Goal: Task Accomplishment & Management: Use online tool/utility

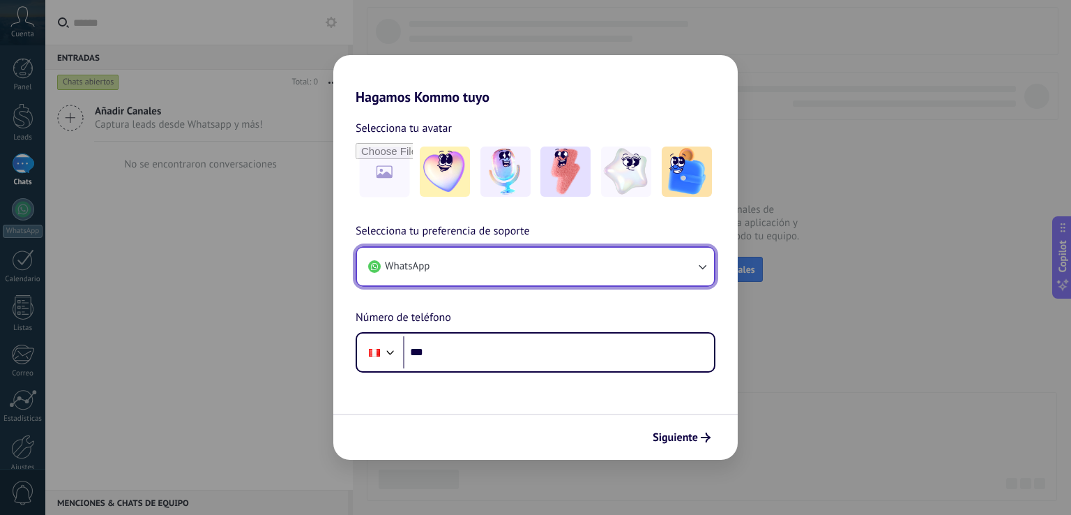
click at [437, 272] on button "WhatsApp" at bounding box center [535, 267] width 357 height 38
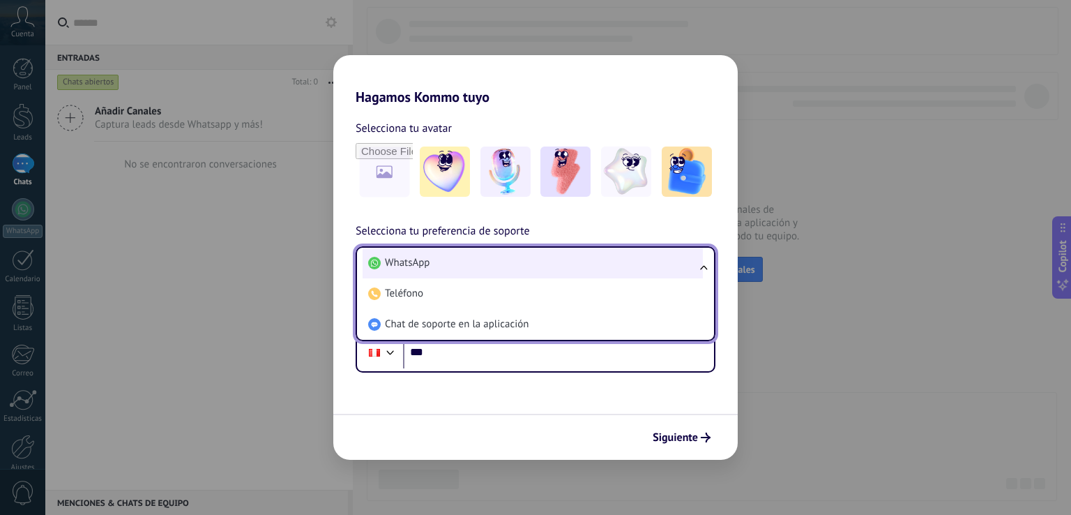
click at [446, 265] on li "WhatsApp" at bounding box center [533, 263] width 340 height 31
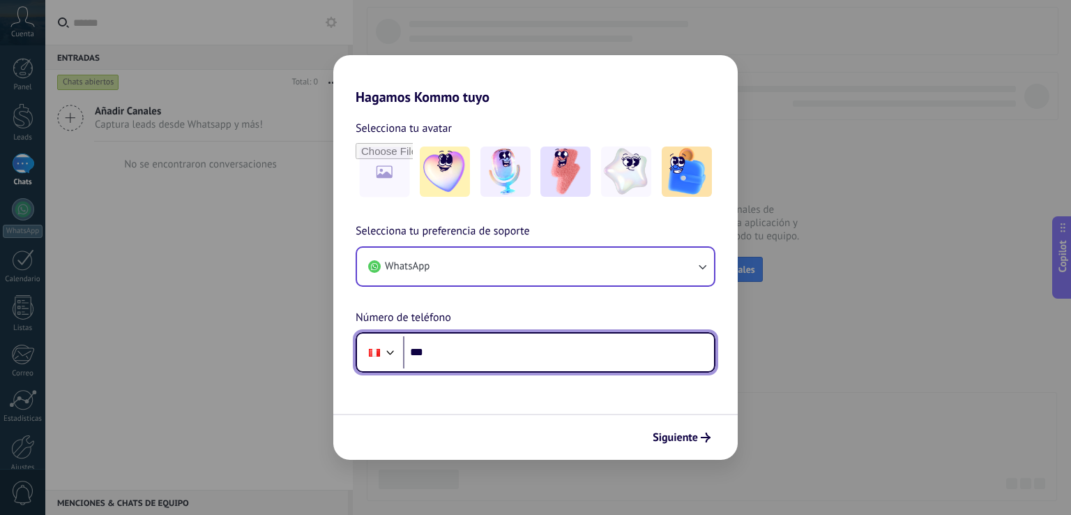
click at [469, 349] on input "***" at bounding box center [558, 352] width 311 height 32
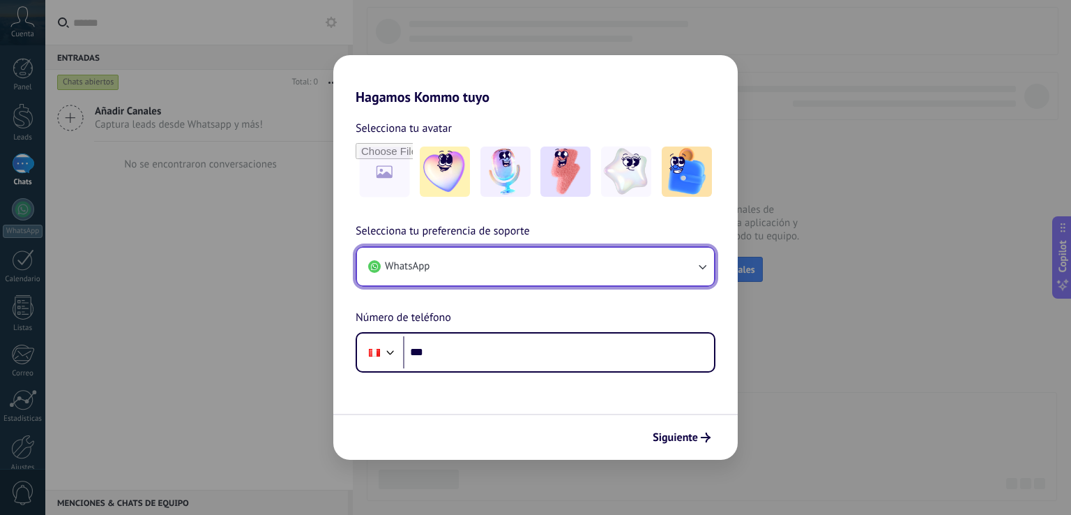
click at [550, 268] on button "WhatsApp" at bounding box center [535, 267] width 357 height 38
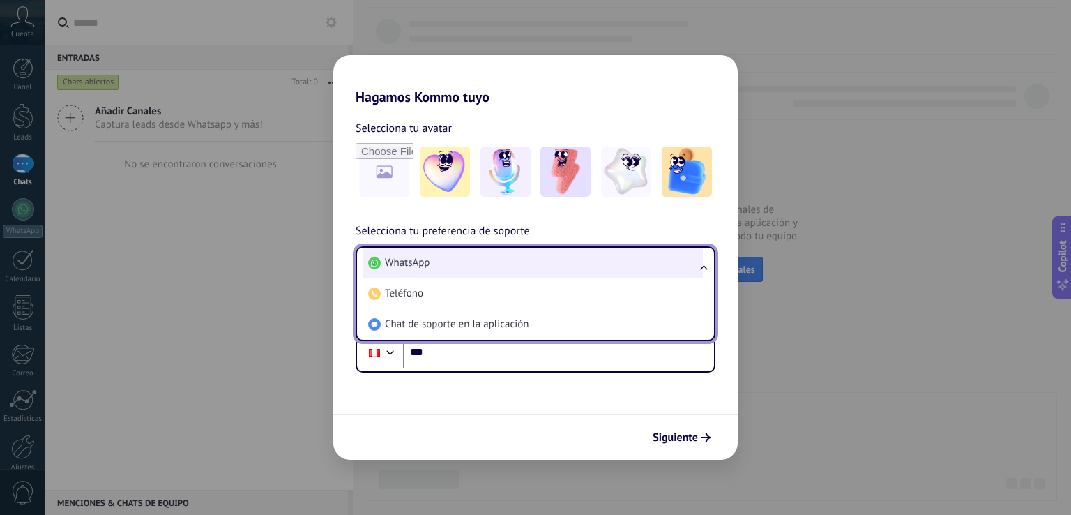
click at [550, 268] on li "WhatsApp" at bounding box center [533, 263] width 340 height 31
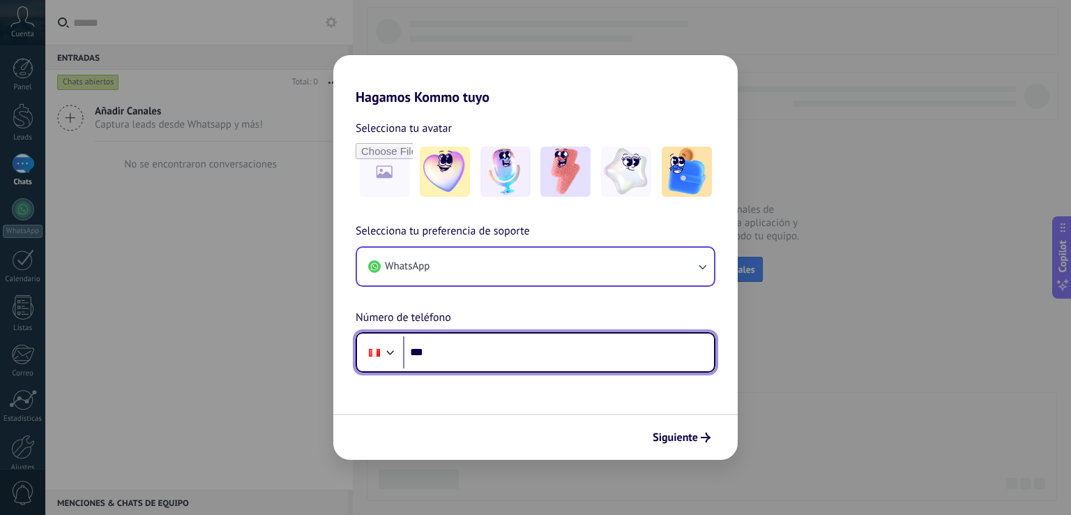
click at [515, 354] on input "***" at bounding box center [558, 352] width 311 height 32
type input "**********"
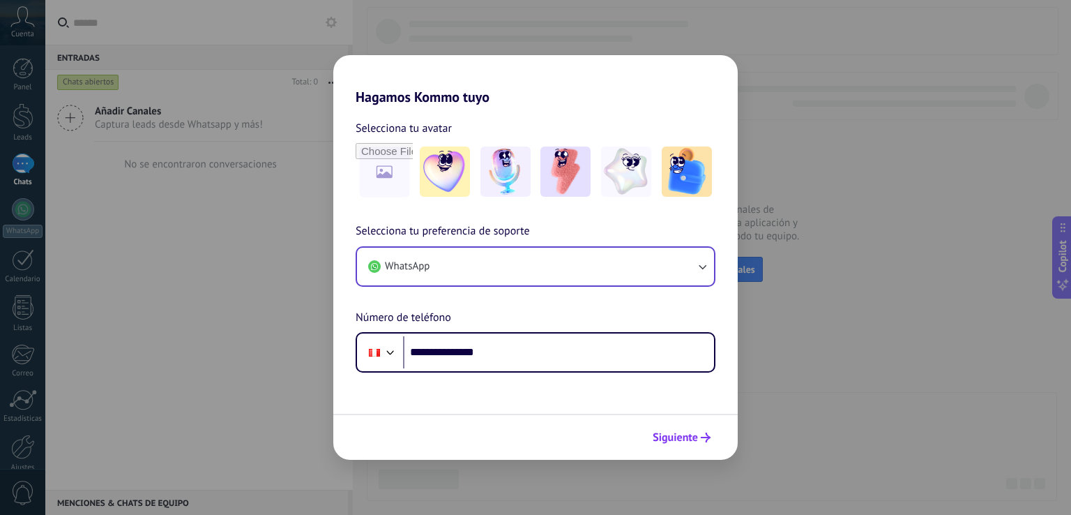
click at [678, 441] on span "Siguiente" at bounding box center [675, 437] width 45 height 10
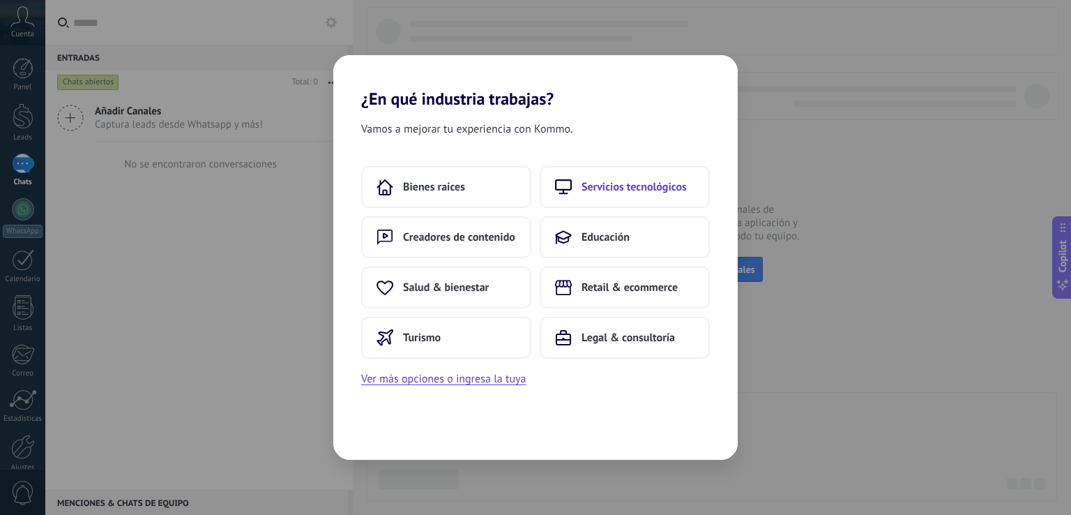
click at [618, 185] on span "Servicios tecnológicos" at bounding box center [634, 187] width 105 height 14
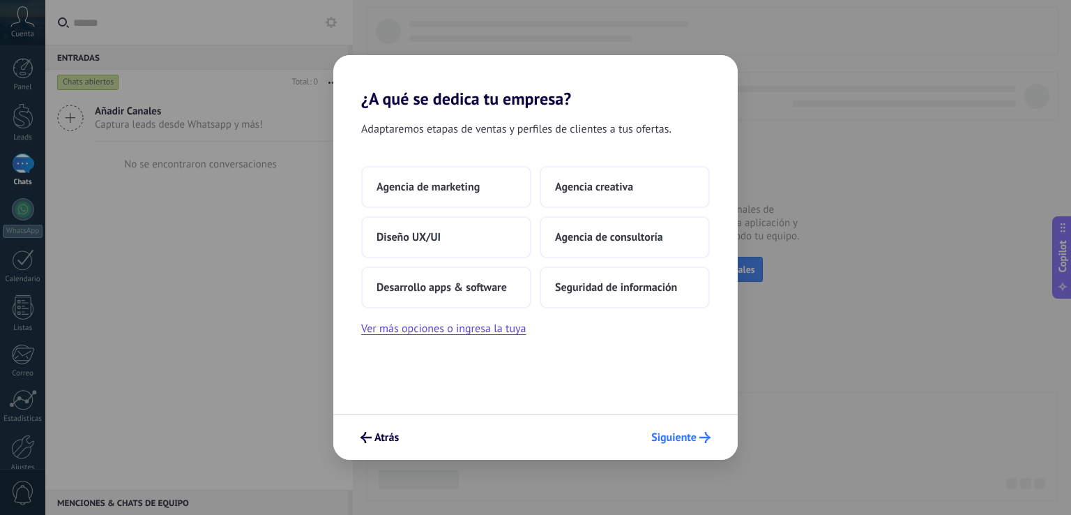
click at [683, 437] on span "Siguiente" at bounding box center [673, 437] width 45 height 10
click at [461, 186] on span "Agencia de marketing" at bounding box center [428, 187] width 103 height 14
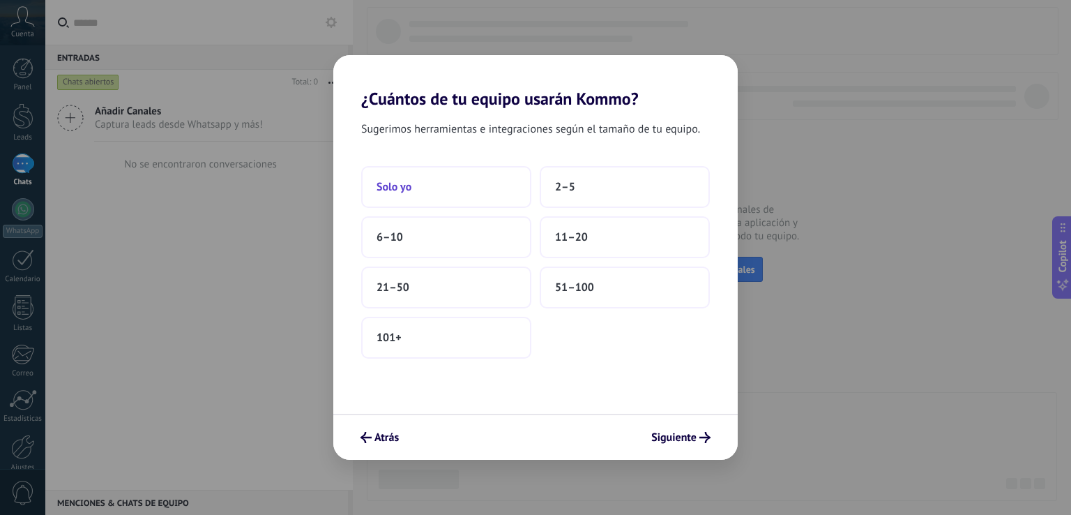
click at [417, 188] on button "Solo yo" at bounding box center [446, 187] width 170 height 42
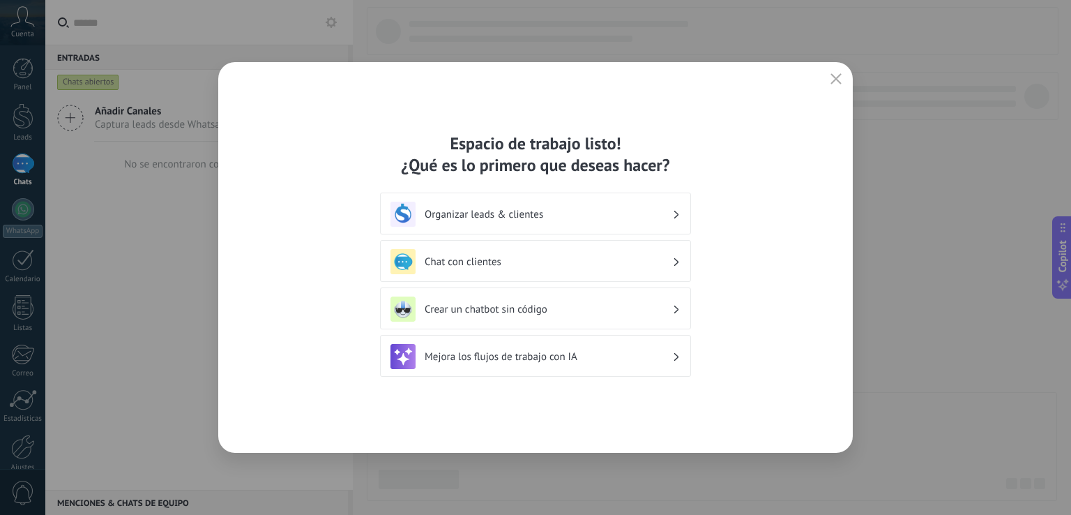
click at [568, 257] on h3 "Chat con clientes" at bounding box center [549, 261] width 248 height 13
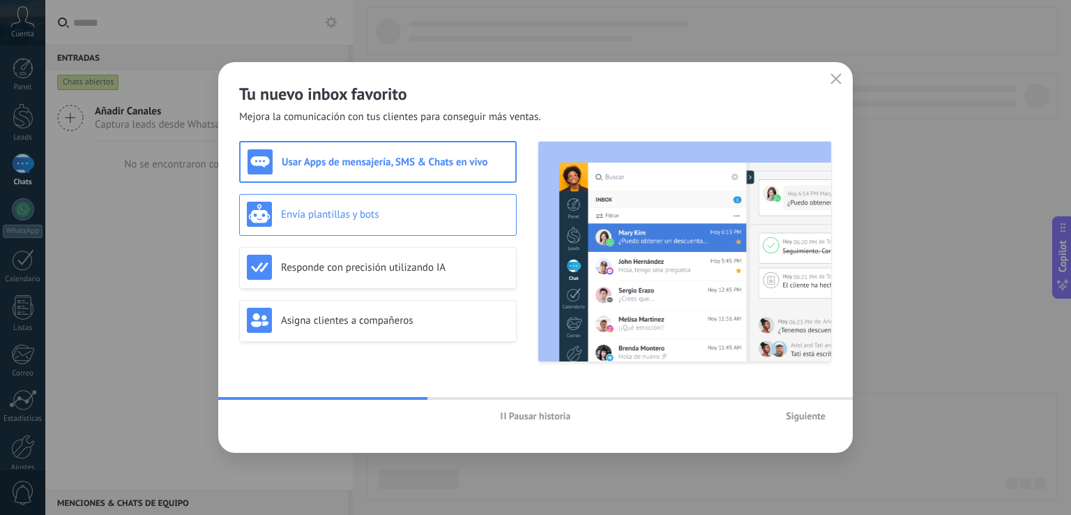
click at [381, 213] on h3 "Envía plantillas y bots" at bounding box center [395, 214] width 228 height 13
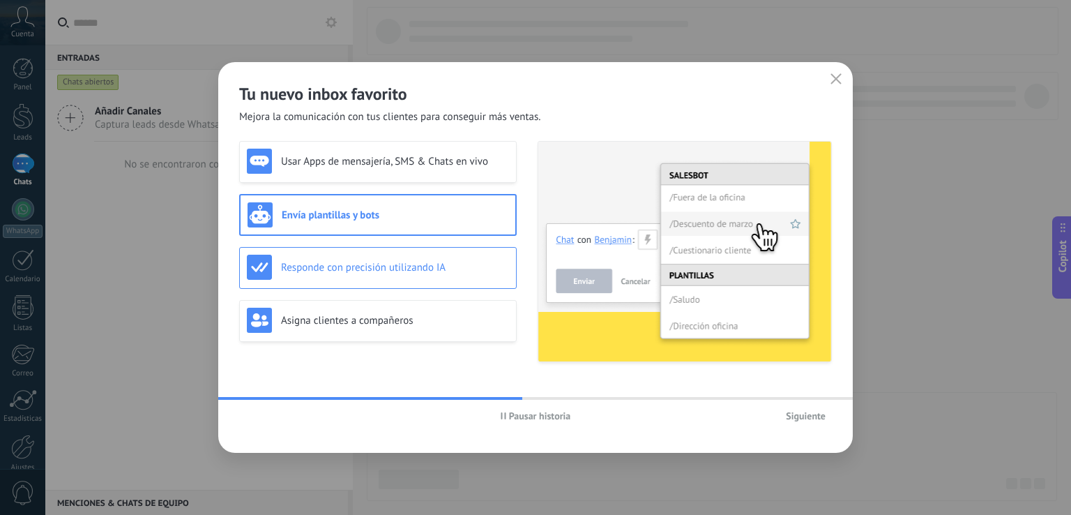
click at [349, 261] on h3 "Responde con precisión utilizando IA" at bounding box center [395, 267] width 228 height 13
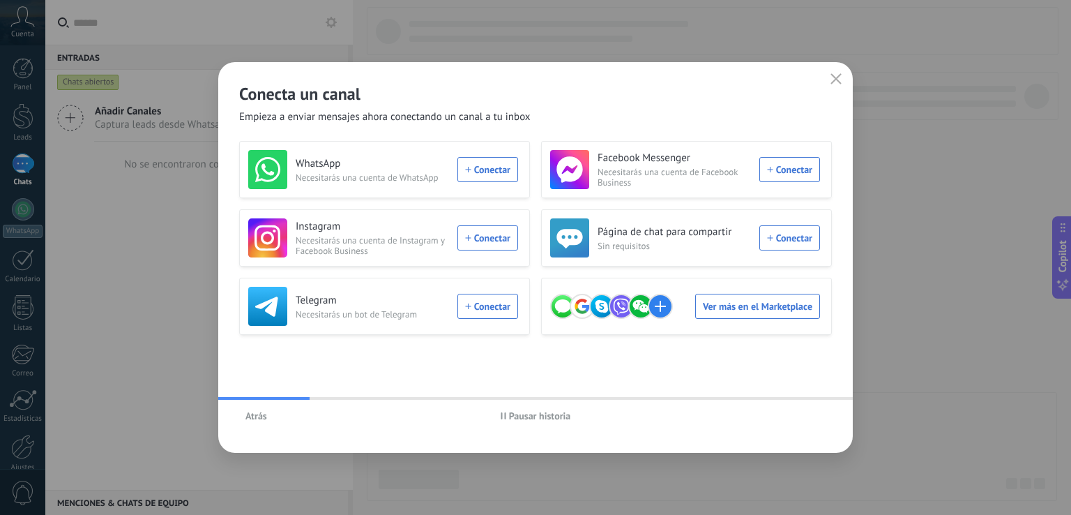
drag, startPoint x: 837, startPoint y: 79, endPoint x: 432, endPoint y: 126, distance: 407.2
click at [529, 91] on div "Conecta un canal Empieza a enviar mensajes ahora conectando un canal a tu inbox…" at bounding box center [535, 257] width 635 height 391
click at [483, 174] on div "WhatsApp Necesitarás una cuenta de WhatsApp Conectar" at bounding box center [383, 169] width 270 height 39
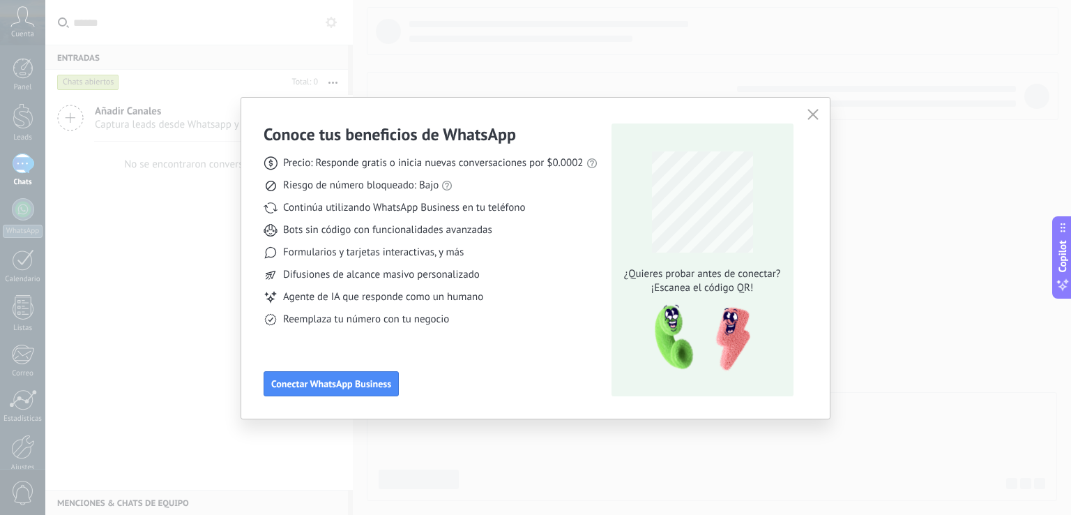
click at [816, 116] on icon "button" at bounding box center [813, 114] width 11 height 11
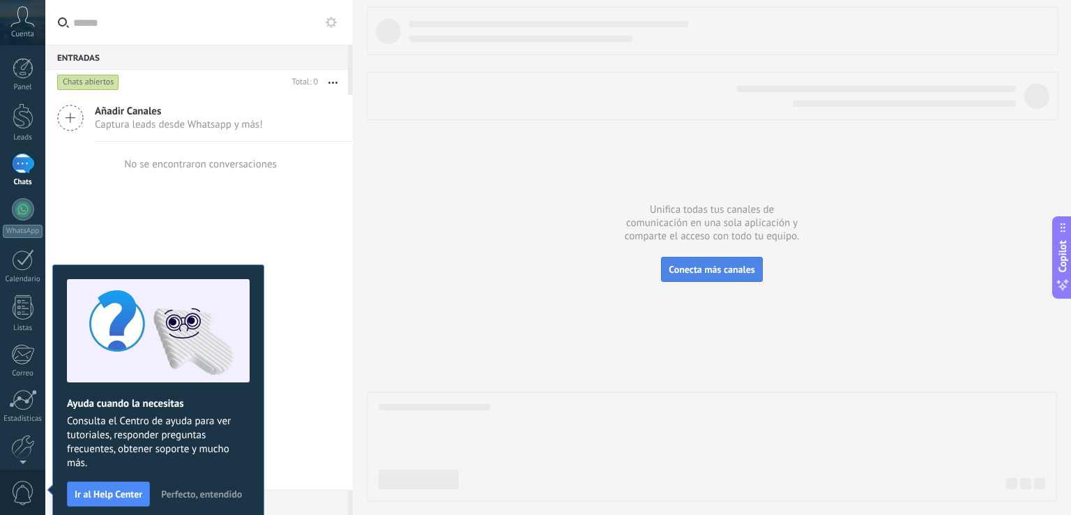
click at [697, 267] on span "Conecta más canales" at bounding box center [712, 269] width 86 height 13
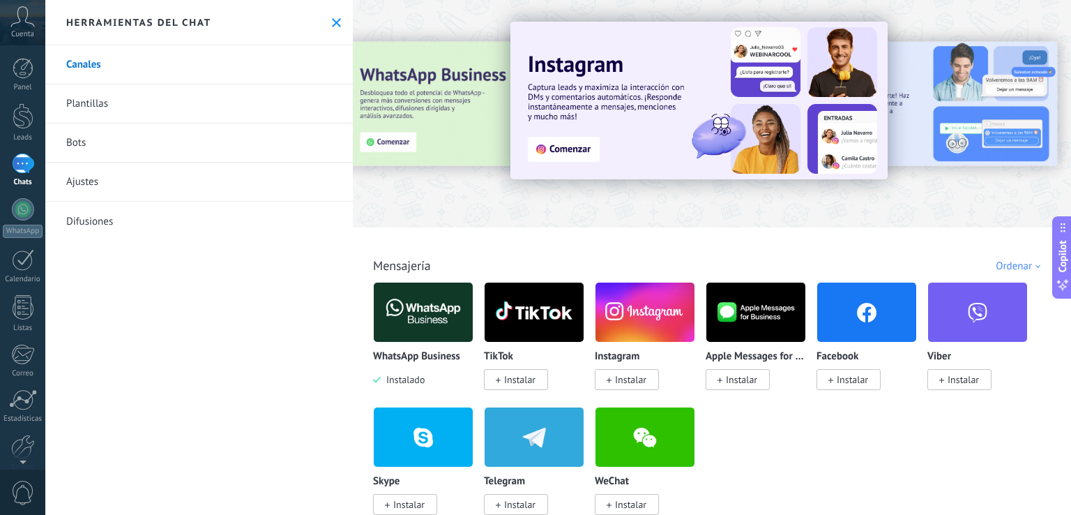
click at [406, 304] on img at bounding box center [423, 312] width 99 height 68
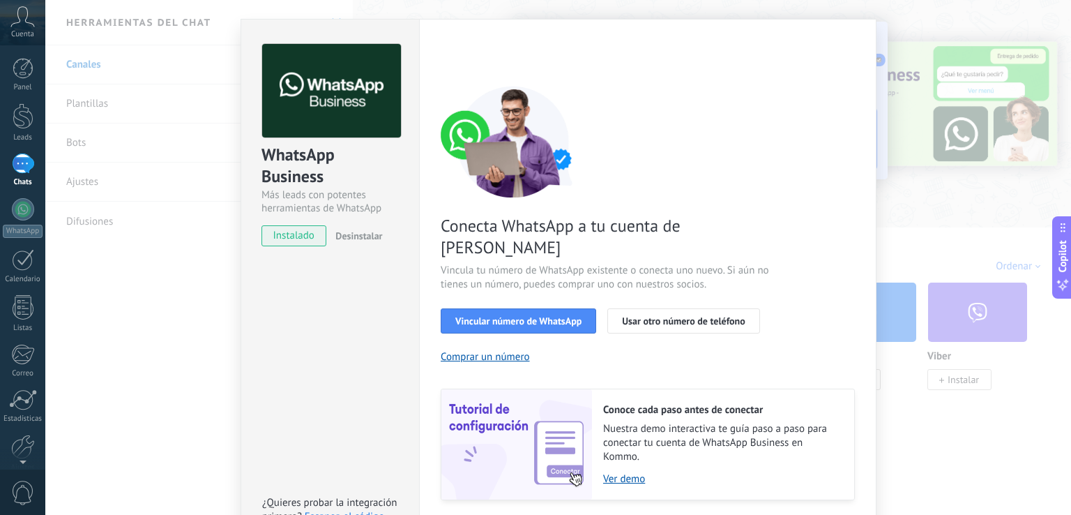
scroll to position [57, 0]
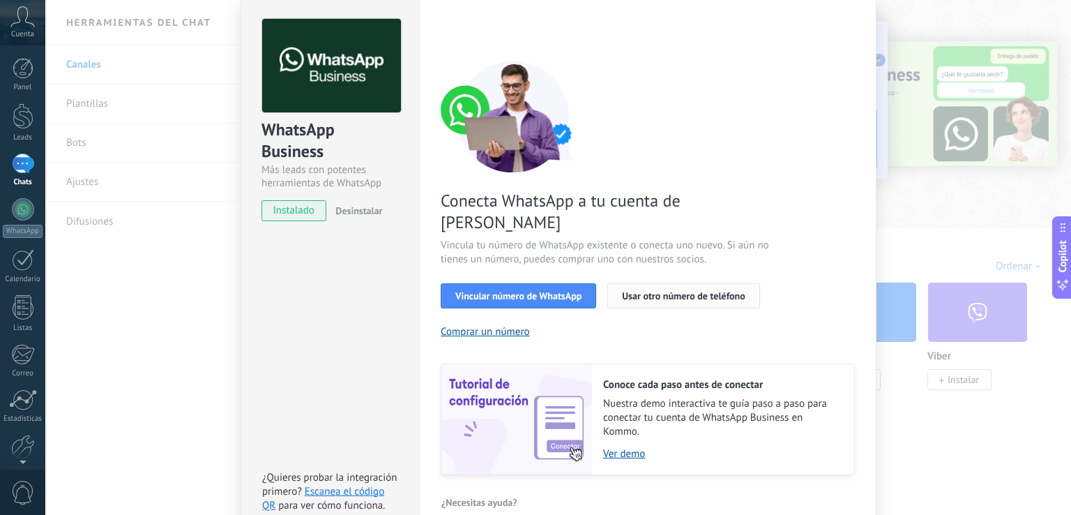
click at [649, 291] on span "Usar otro número de teléfono" at bounding box center [683, 296] width 123 height 10
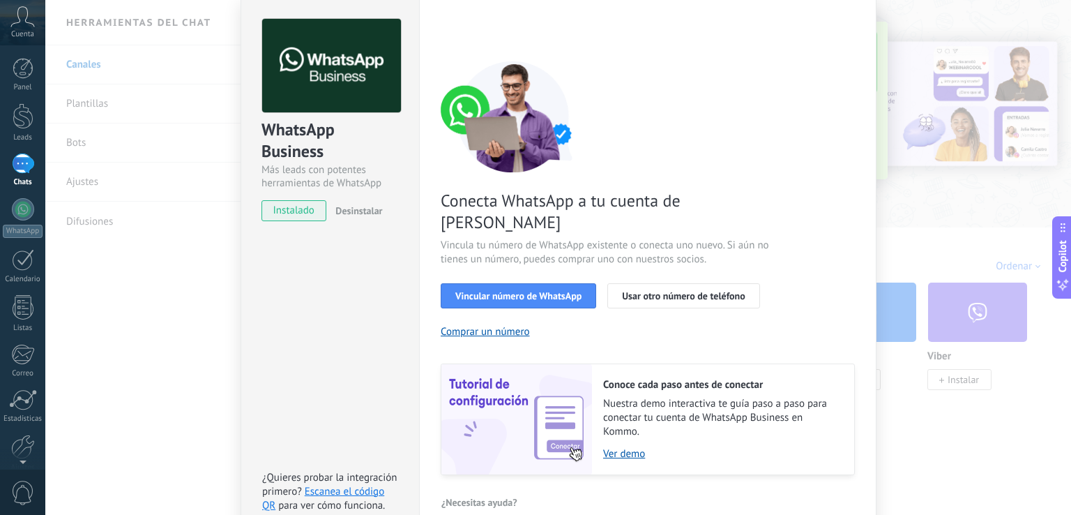
click at [803, 91] on div "Conecta WhatsApp a tu cuenta de Kommo Vincula tu número de WhatsApp existente o…" at bounding box center [648, 268] width 414 height 414
